Goal: Task Accomplishment & Management: Manage account settings

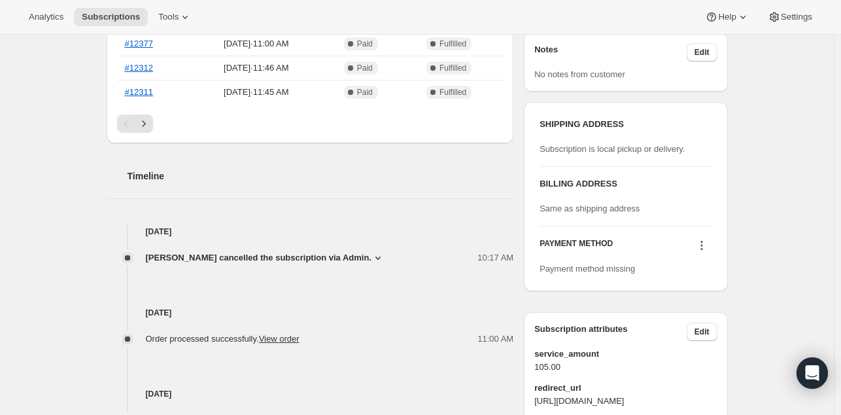
scroll to position [411, 0]
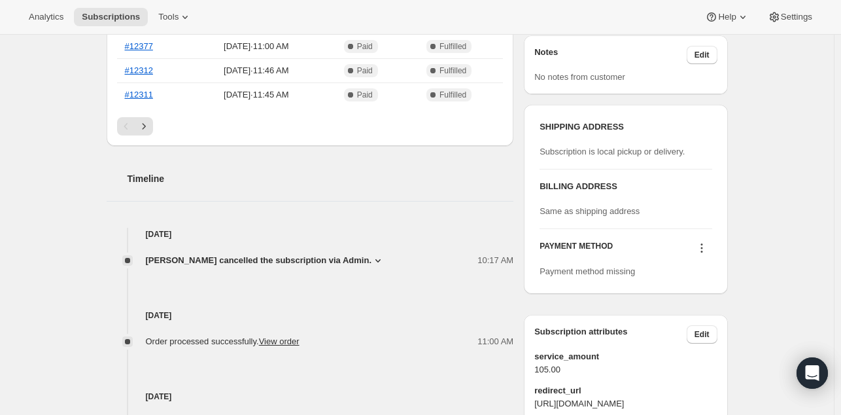
click at [795, 177] on div "Subscription #26368639126. This page is ready Subscription #26368639126 Success…" at bounding box center [417, 161] width 834 height 1074
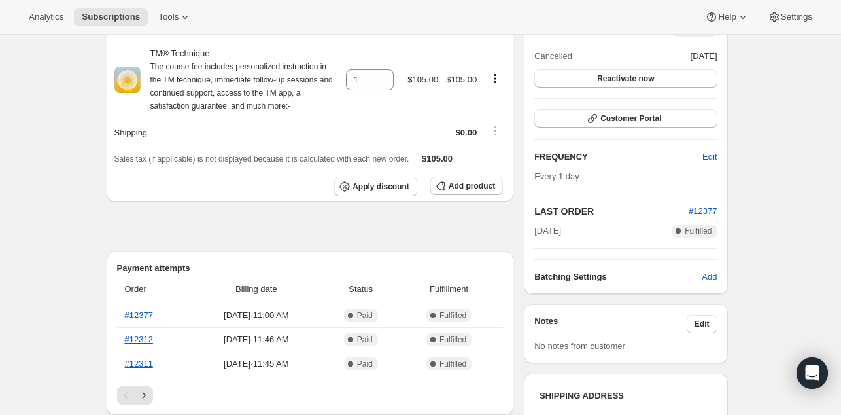
scroll to position [133, 0]
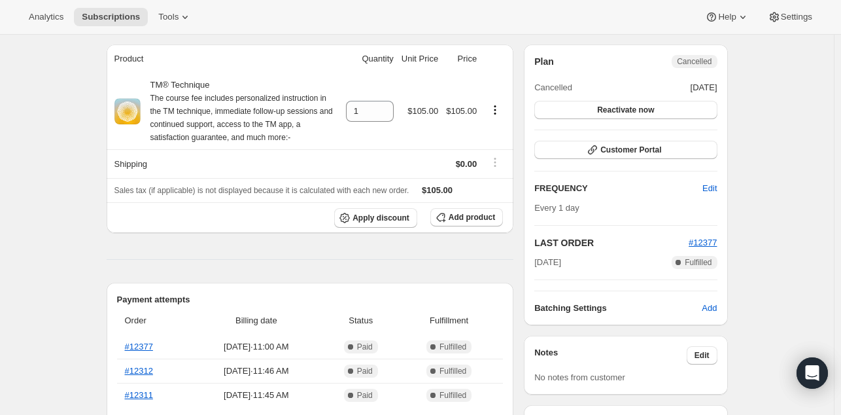
scroll to position [126, 0]
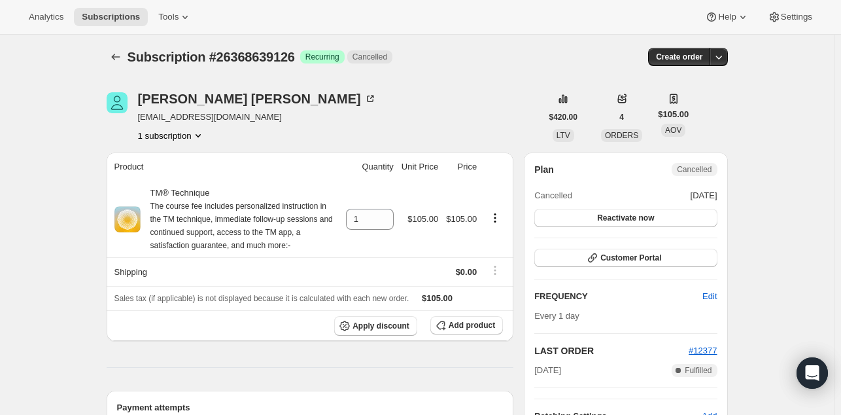
scroll to position [0, 0]
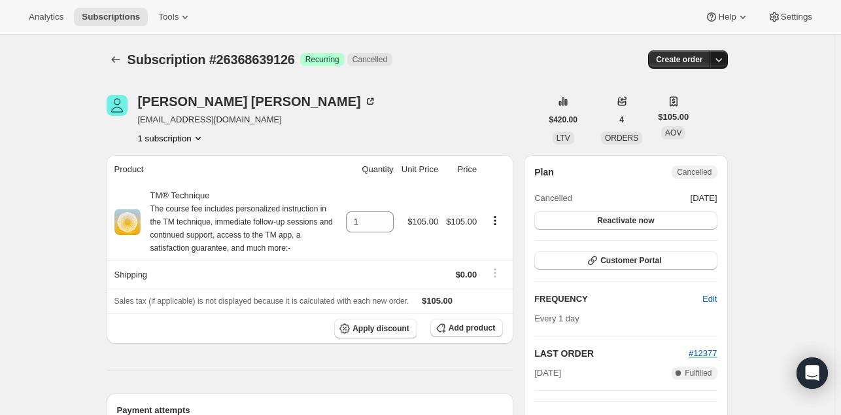
click at [722, 58] on icon "button" at bounding box center [718, 59] width 13 height 13
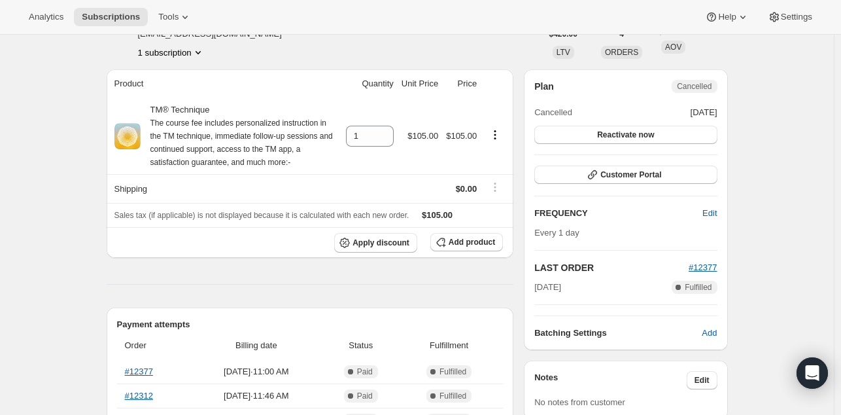
scroll to position [86, 0]
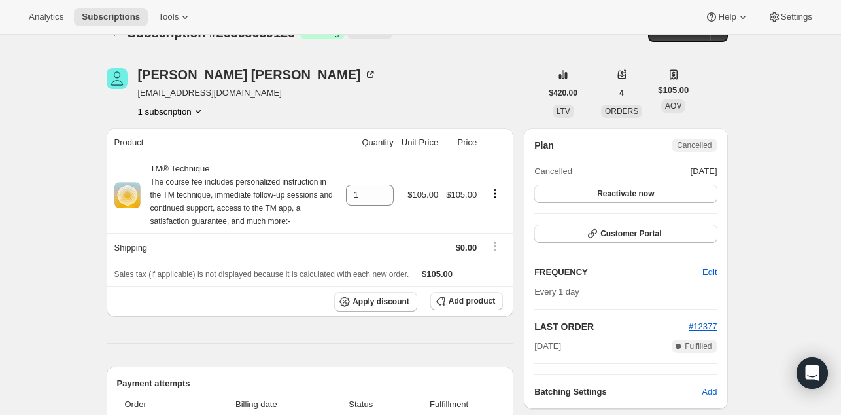
scroll to position [21, 0]
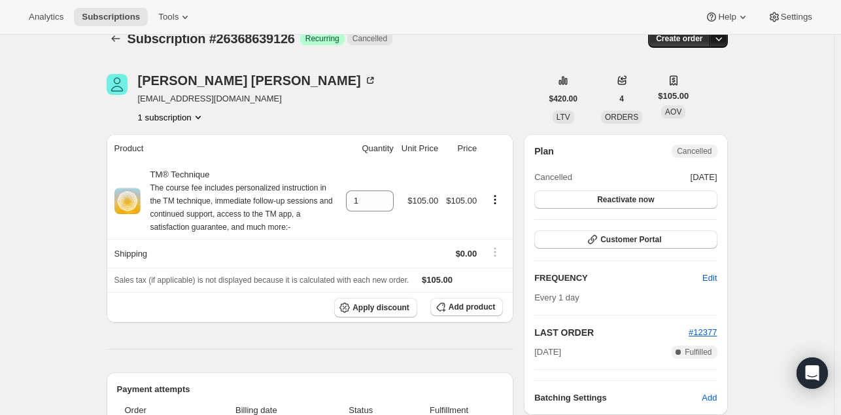
click at [723, 42] on icon "button" at bounding box center [718, 38] width 13 height 13
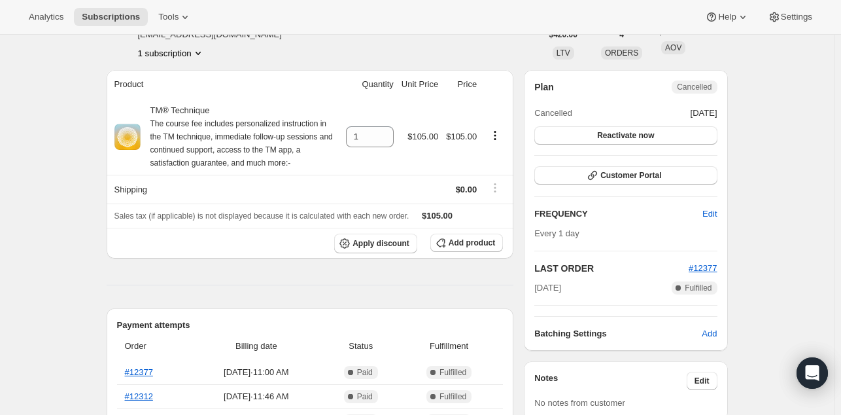
scroll to position [68, 0]
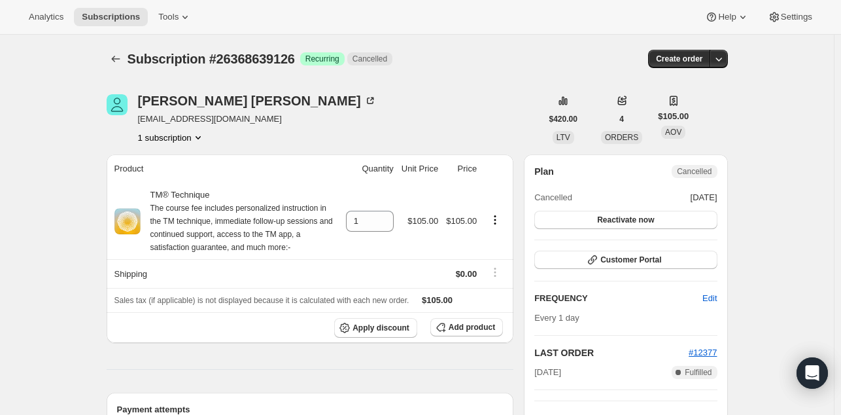
scroll to position [0, 0]
click at [722, 63] on icon "button" at bounding box center [718, 59] width 13 height 13
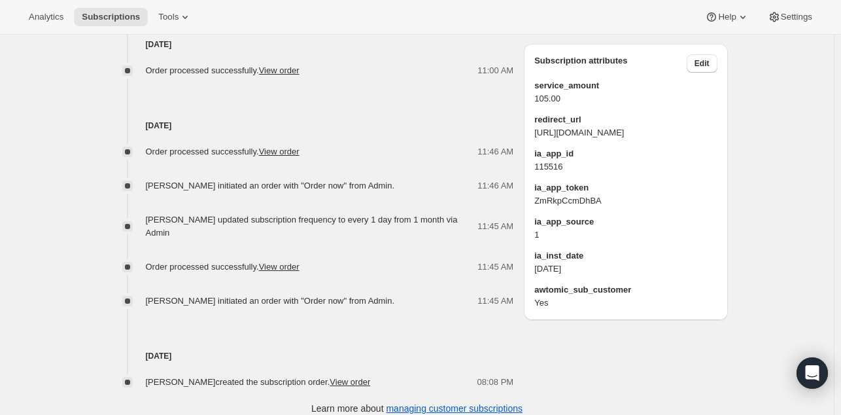
scroll to position [682, 0]
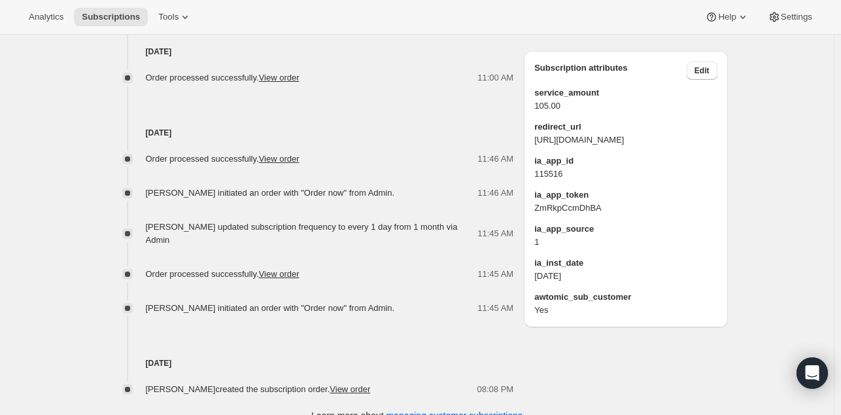
scroll to position [682, 0]
